Goal: Task Accomplishment & Management: Manage account settings

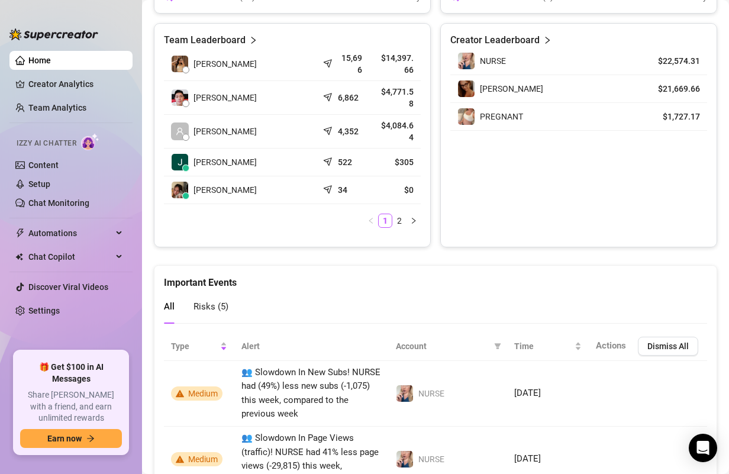
scroll to position [581, 0]
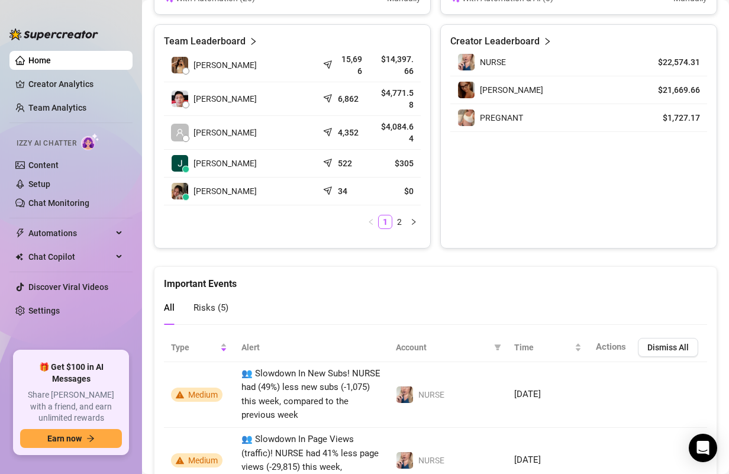
click at [321, 179] on td "34" at bounding box center [344, 192] width 52 height 28
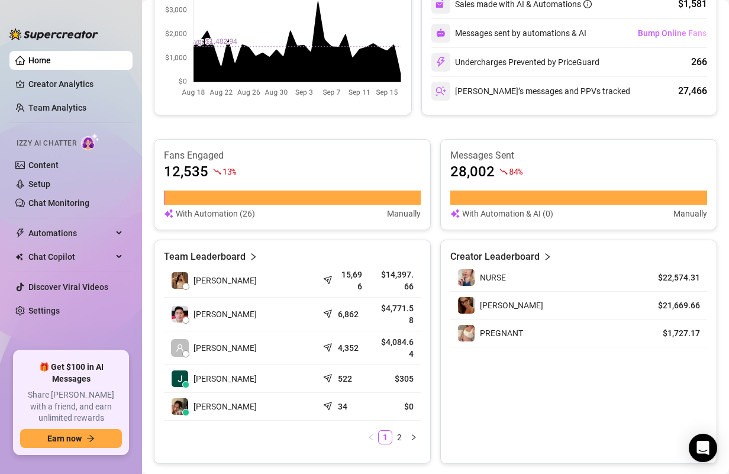
scroll to position [352, 0]
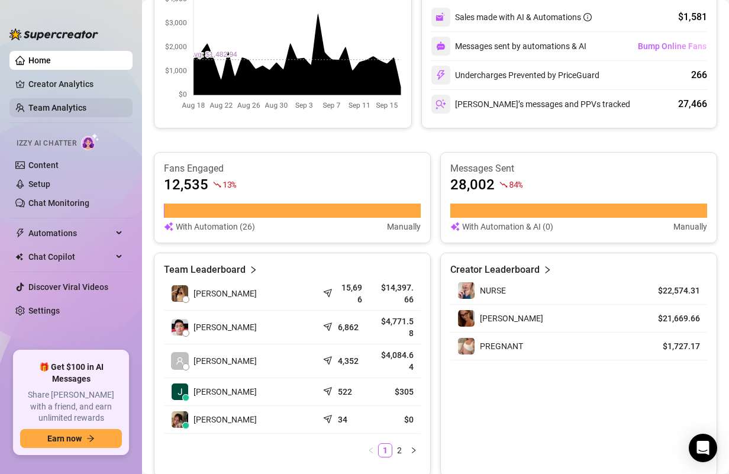
click at [54, 104] on link "Team Analytics" at bounding box center [57, 107] width 58 height 9
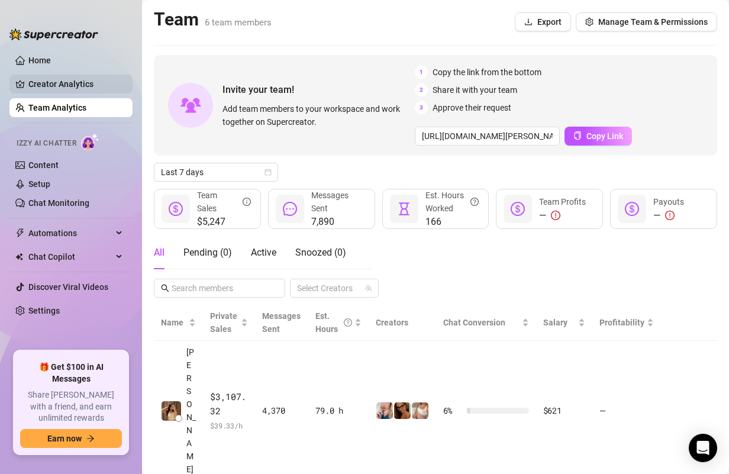
click at [84, 83] on link "Creator Analytics" at bounding box center [75, 84] width 95 height 19
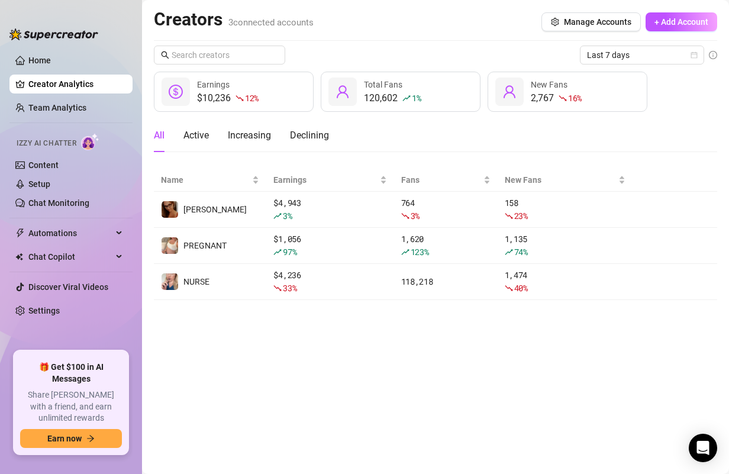
click at [101, 95] on ul "Home Creator Analytics Team Analytics Izzy AI Chatter Content Setup Chat Monito…" at bounding box center [70, 196] width 123 height 300
click at [86, 110] on link "Team Analytics" at bounding box center [57, 107] width 58 height 9
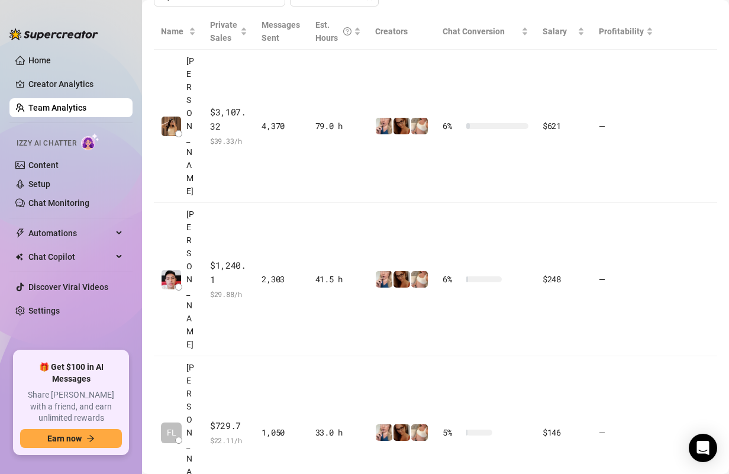
scroll to position [292, 0]
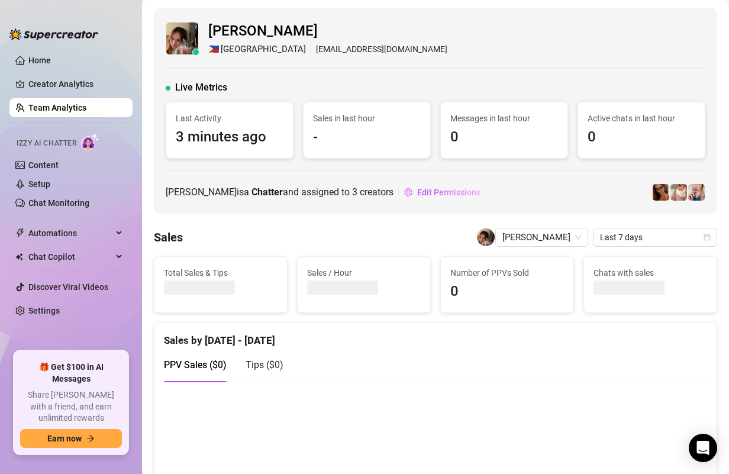
click at [86, 112] on link "Team Analytics" at bounding box center [57, 107] width 58 height 9
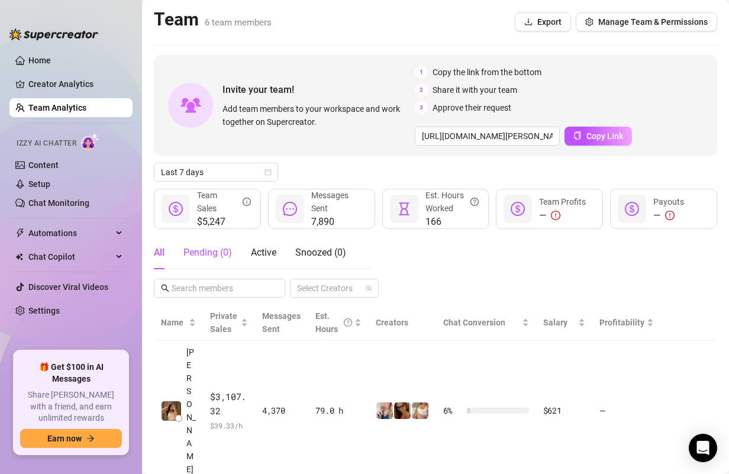
click at [214, 256] on div "Pending ( 0 )" at bounding box center [208, 253] width 49 height 14
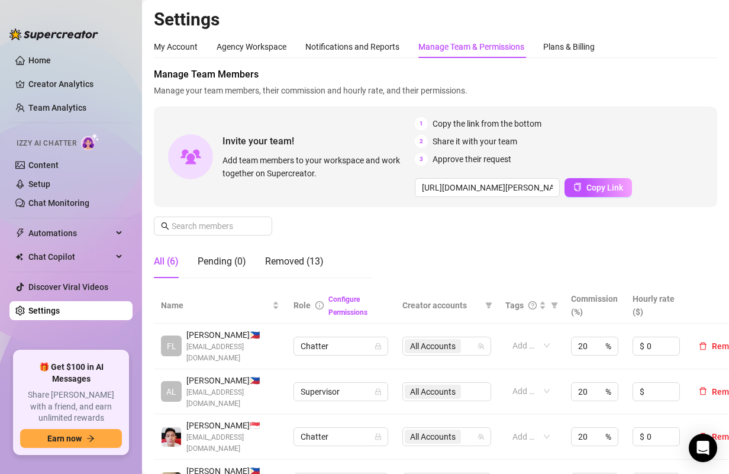
click at [475, 52] on div "Manage Team & Permissions" at bounding box center [472, 46] width 106 height 13
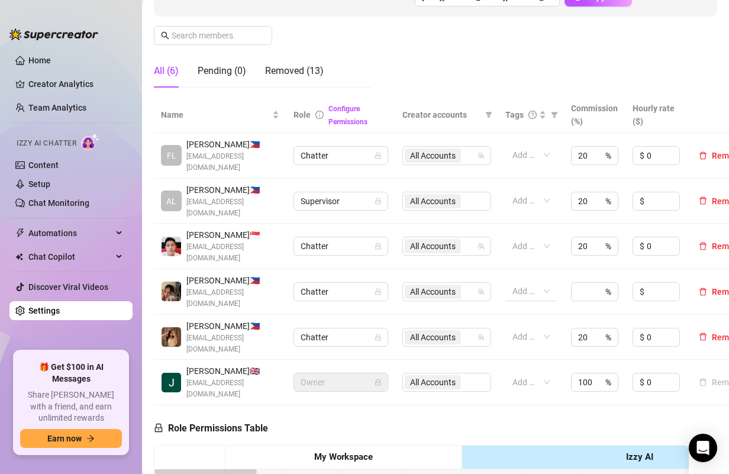
scroll to position [191, 24]
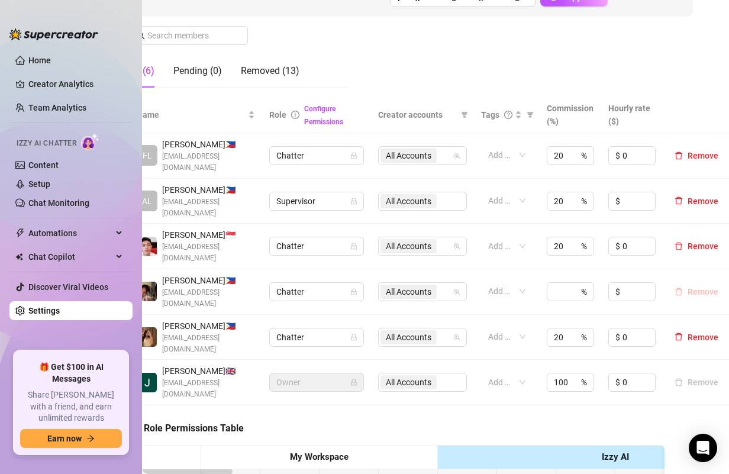
click at [692, 287] on span "Remove" at bounding box center [703, 291] width 31 height 9
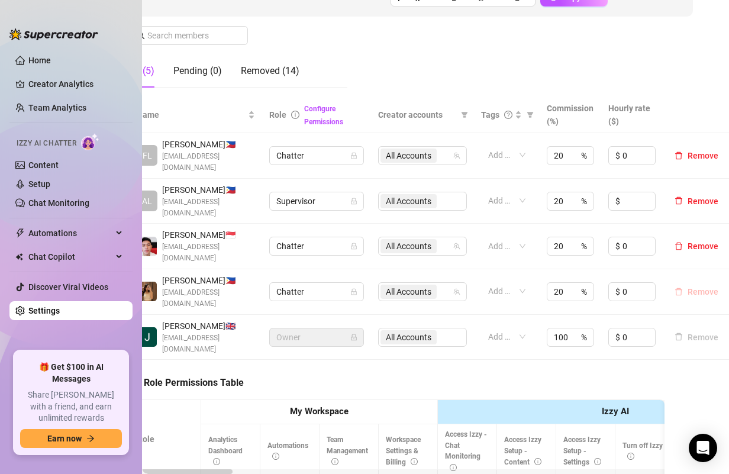
click at [690, 287] on span "Remove" at bounding box center [703, 291] width 31 height 9
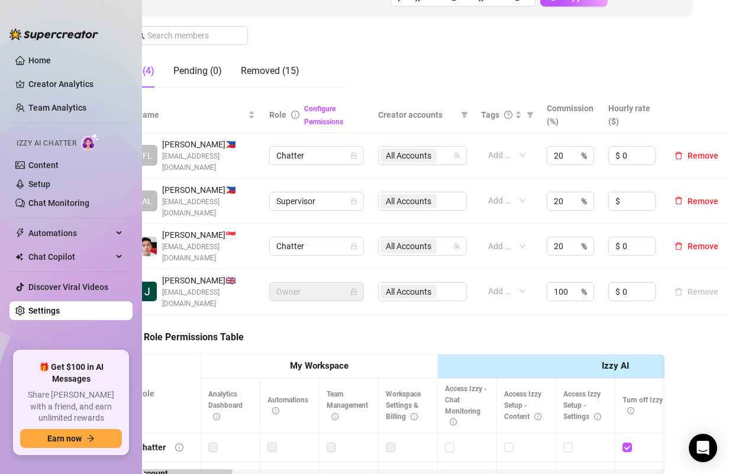
scroll to position [191, 0]
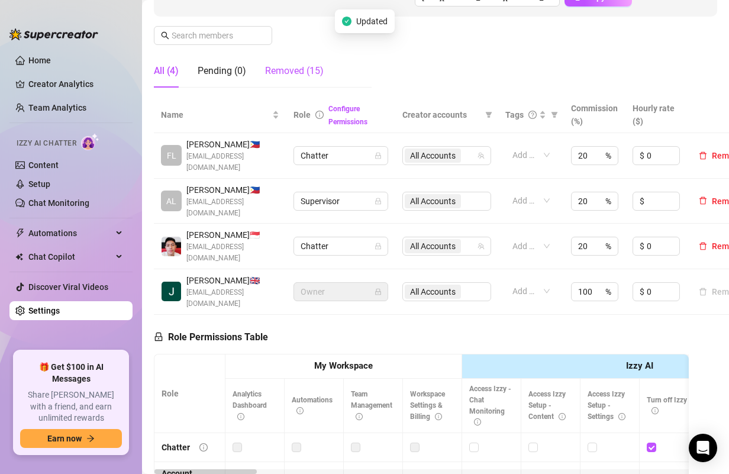
click at [314, 74] on div "Removed (15)" at bounding box center [294, 71] width 59 height 14
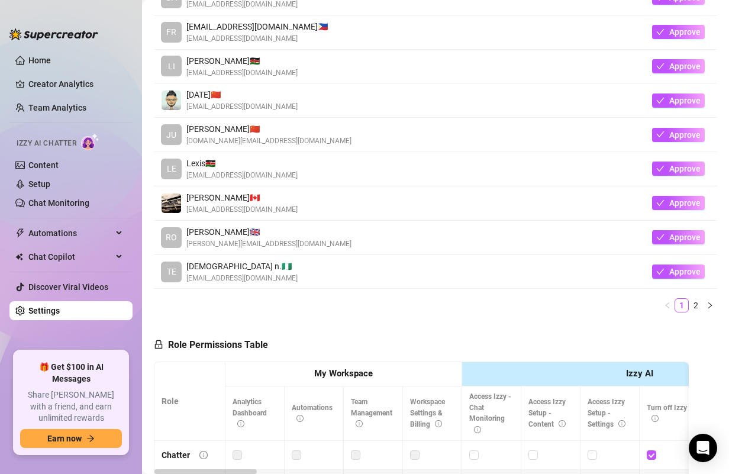
scroll to position [369, 0]
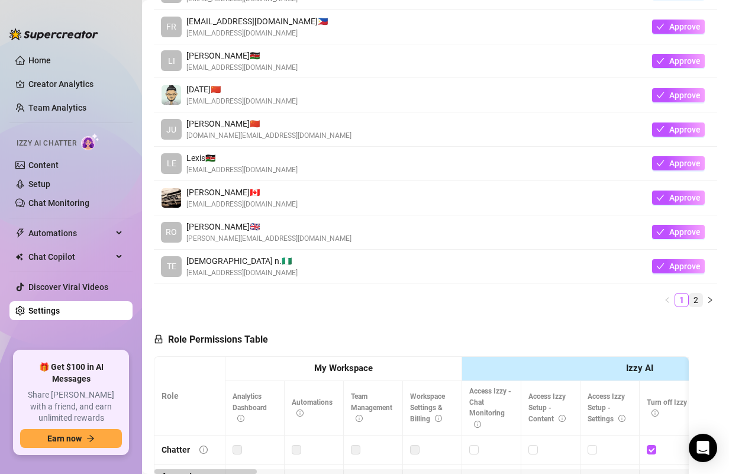
click at [700, 299] on link "2" at bounding box center [696, 300] width 13 height 13
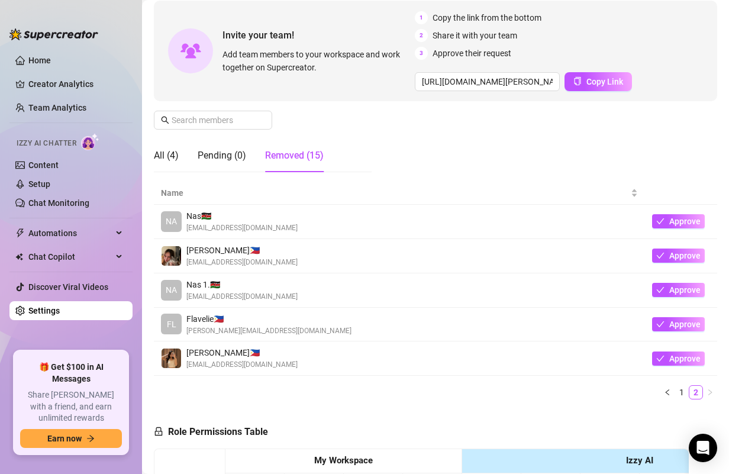
scroll to position [102, 0]
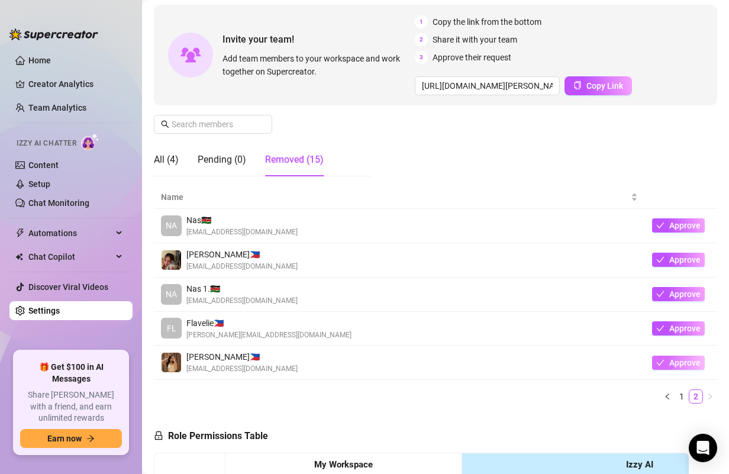
click at [683, 362] on span "Approve" at bounding box center [685, 362] width 31 height 9
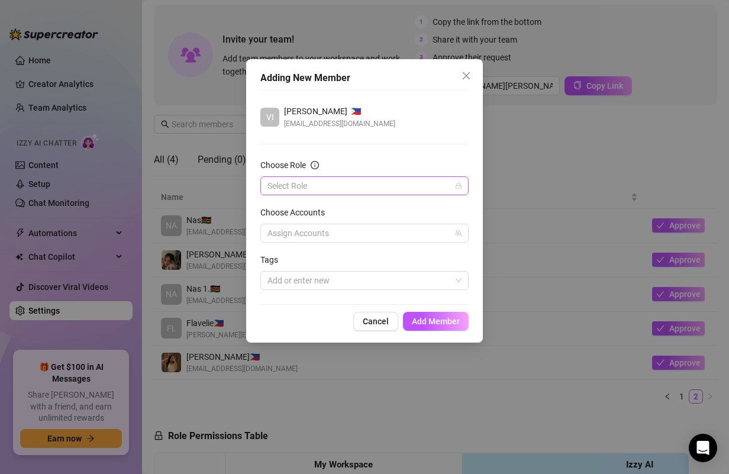
click at [346, 189] on input "Choose Role" at bounding box center [360, 186] width 184 height 18
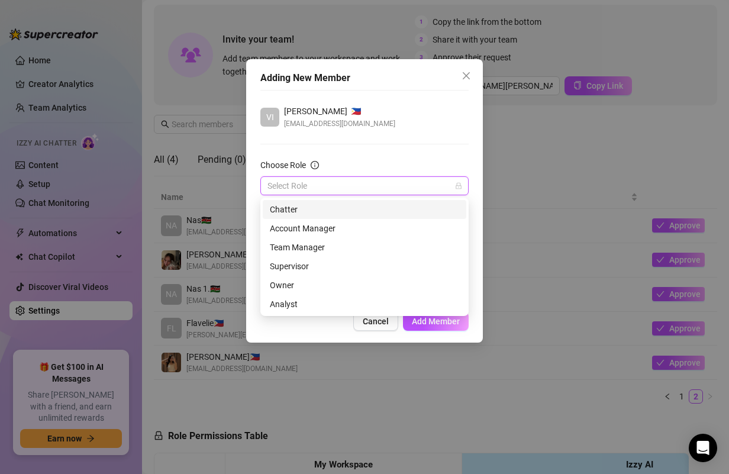
click at [324, 211] on div "Chatter" at bounding box center [364, 209] width 189 height 13
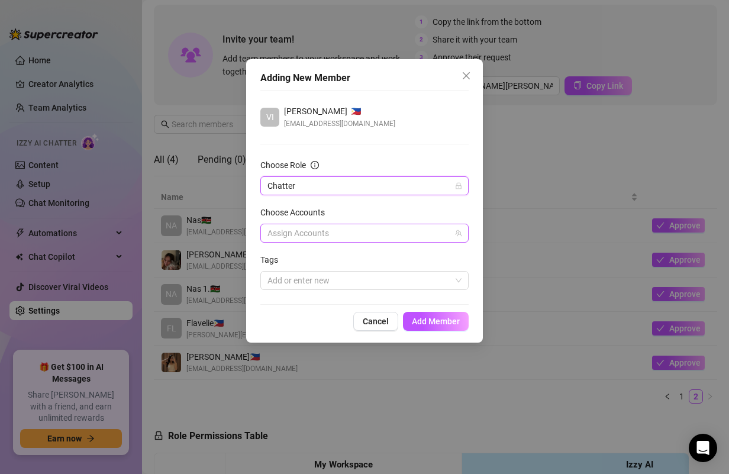
click at [322, 230] on div at bounding box center [358, 233] width 191 height 17
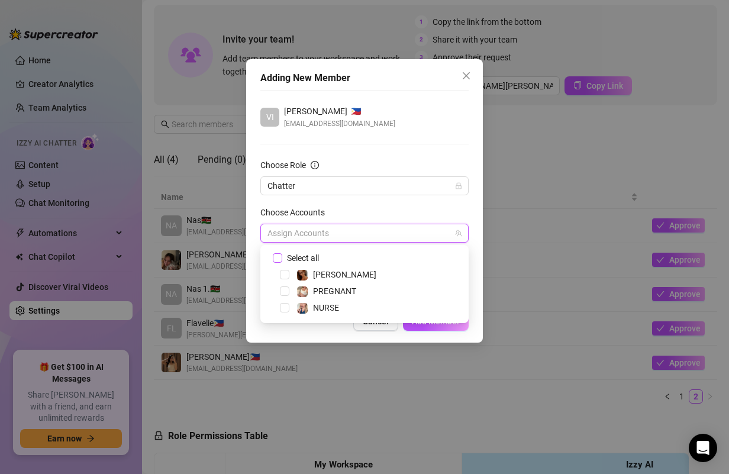
click at [298, 259] on span "Select all" at bounding box center [302, 258] width 41 height 13
click at [281, 259] on input "Select all" at bounding box center [277, 257] width 8 height 8
checkbox input "true"
click at [324, 341] on div "Adding New Member VI Victoria Sleekrate 🇵🇭 victoriasleekrate@gmail.com Choose R…" at bounding box center [364, 201] width 237 height 284
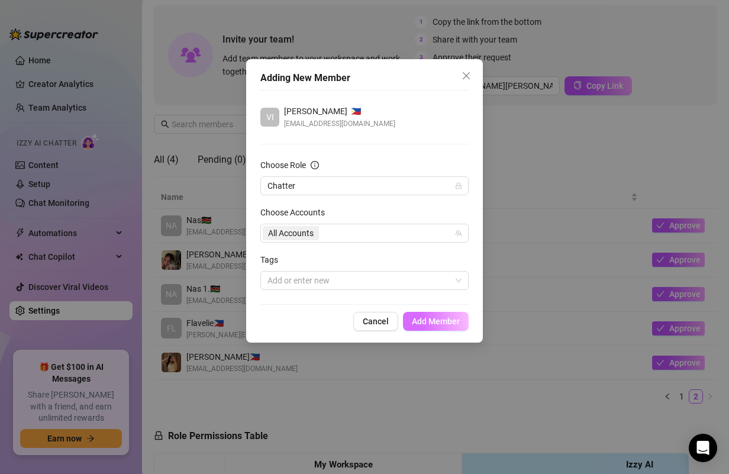
click at [434, 320] on span "Add Member" at bounding box center [436, 321] width 48 height 9
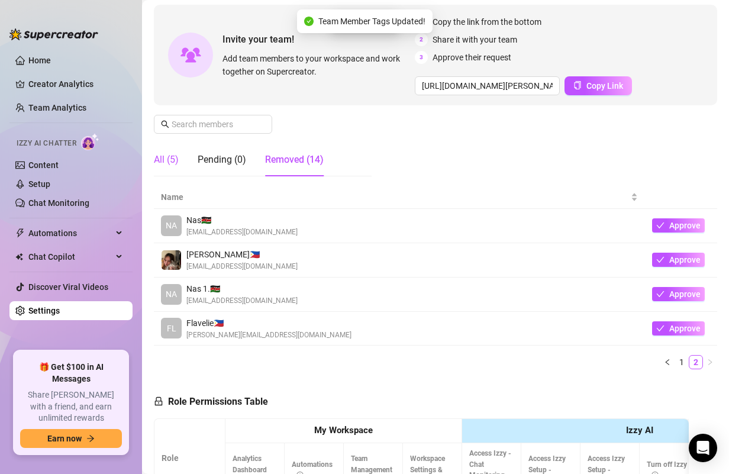
click at [162, 162] on div "All (5)" at bounding box center [166, 160] width 25 height 14
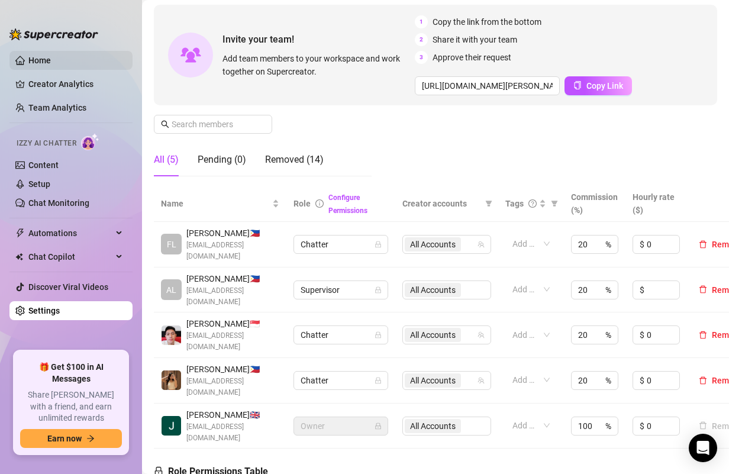
click at [51, 62] on link "Home" at bounding box center [39, 60] width 22 height 9
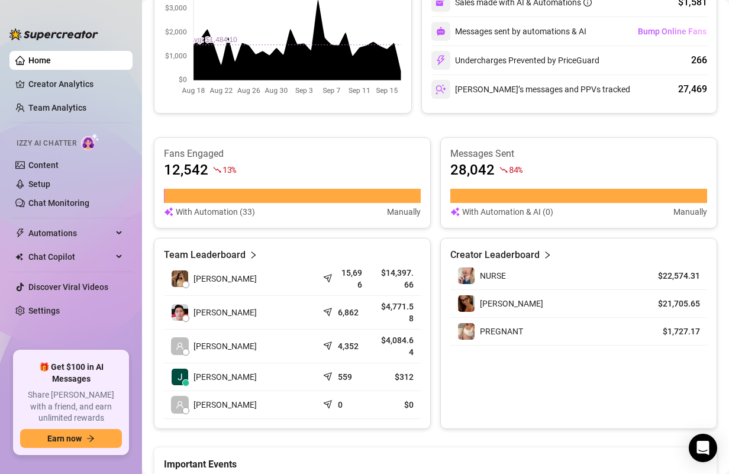
scroll to position [368, 0]
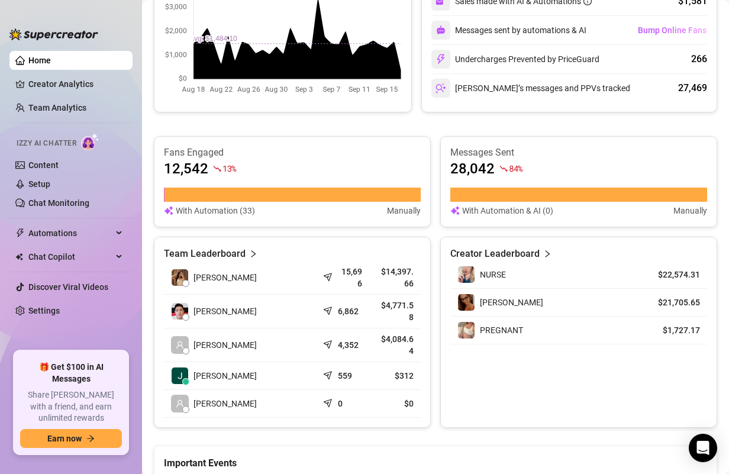
click at [510, 165] on span "84 %" at bounding box center [516, 168] width 14 height 11
click at [538, 177] on div "28,042 84 %" at bounding box center [579, 168] width 257 height 19
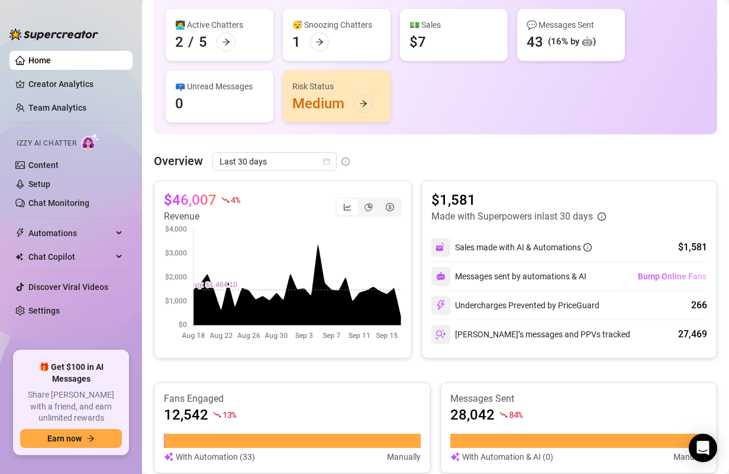
scroll to position [106, 0]
